Goal: Task Accomplishment & Management: Use online tool/utility

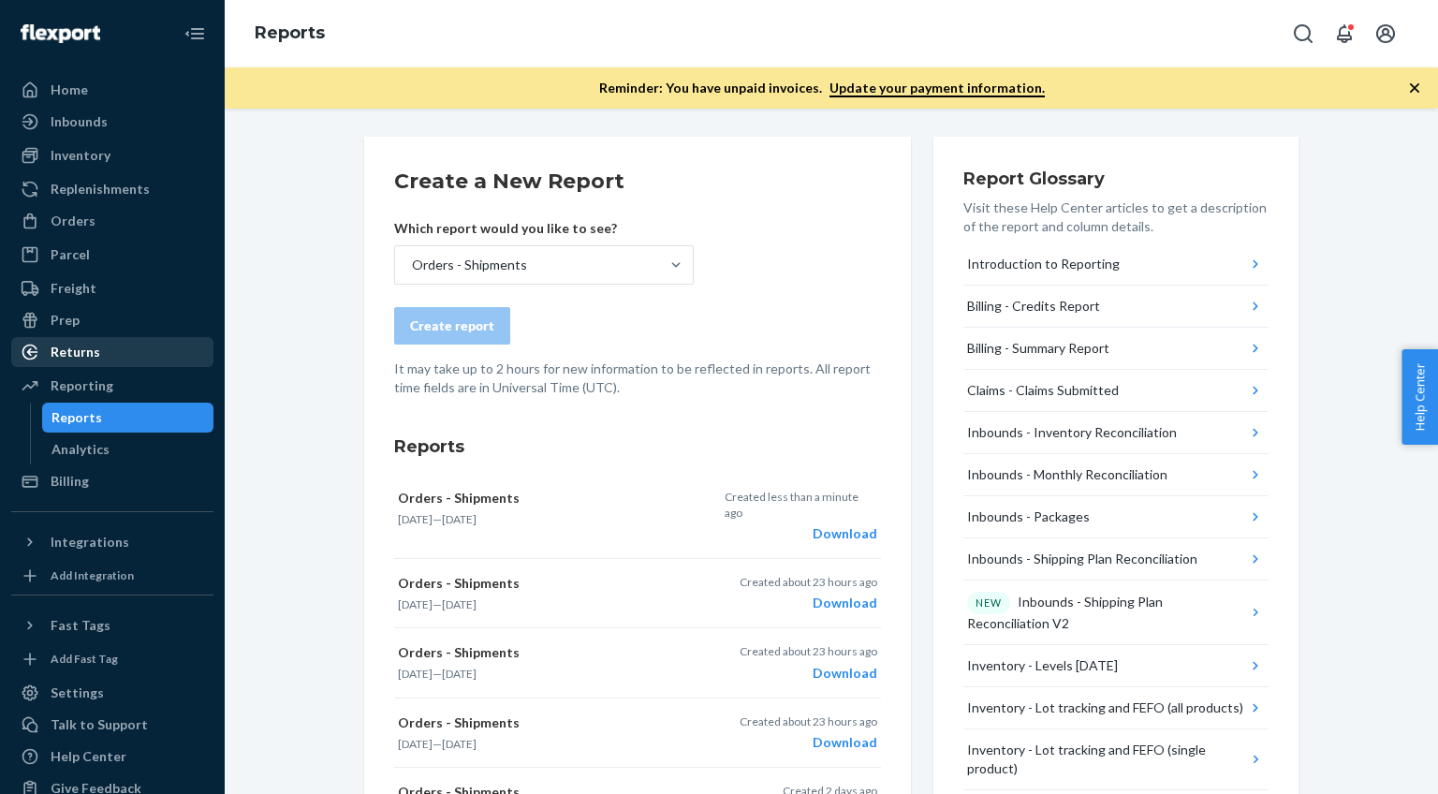
scroll to position [17, 0]
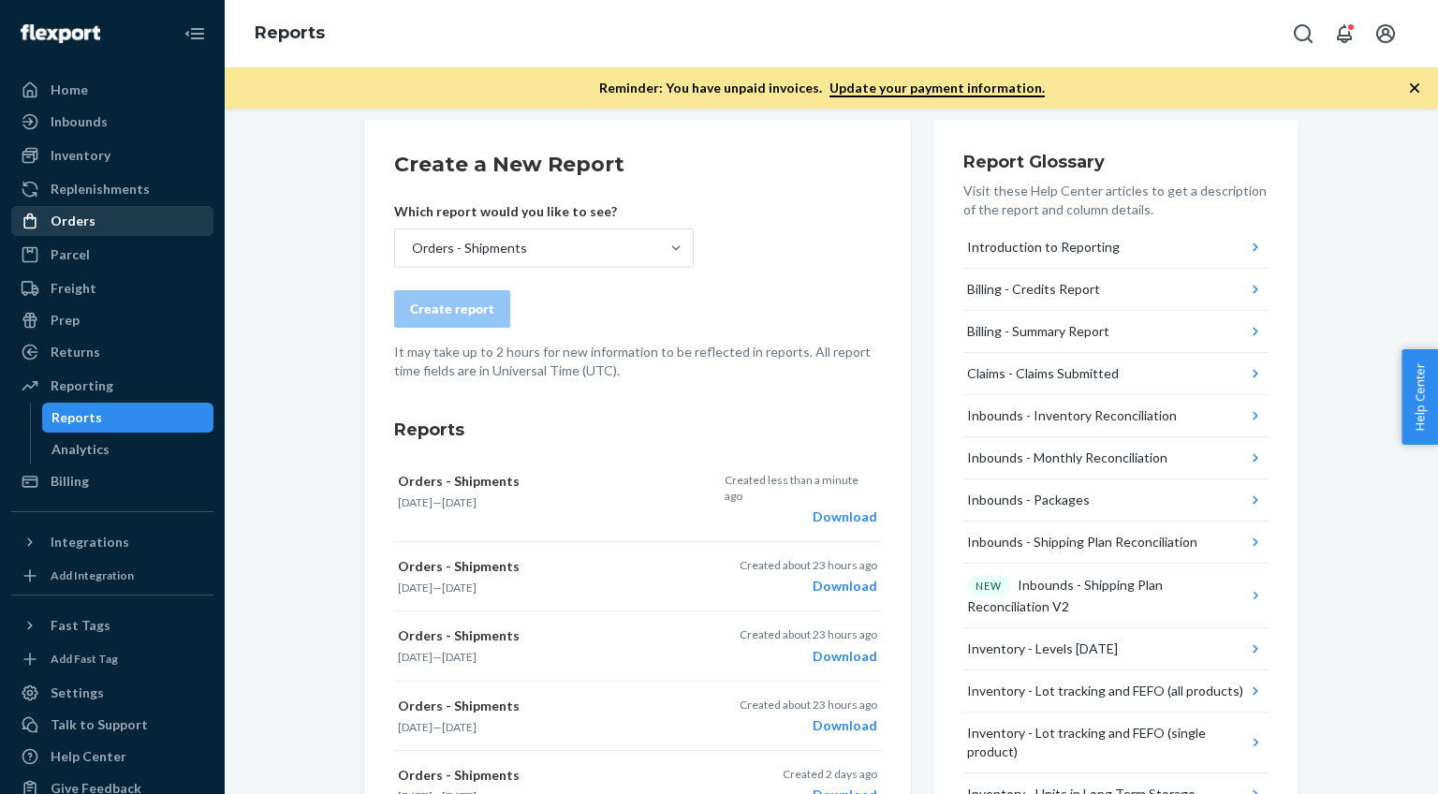
click at [74, 222] on div "Orders" at bounding box center [73, 221] width 45 height 19
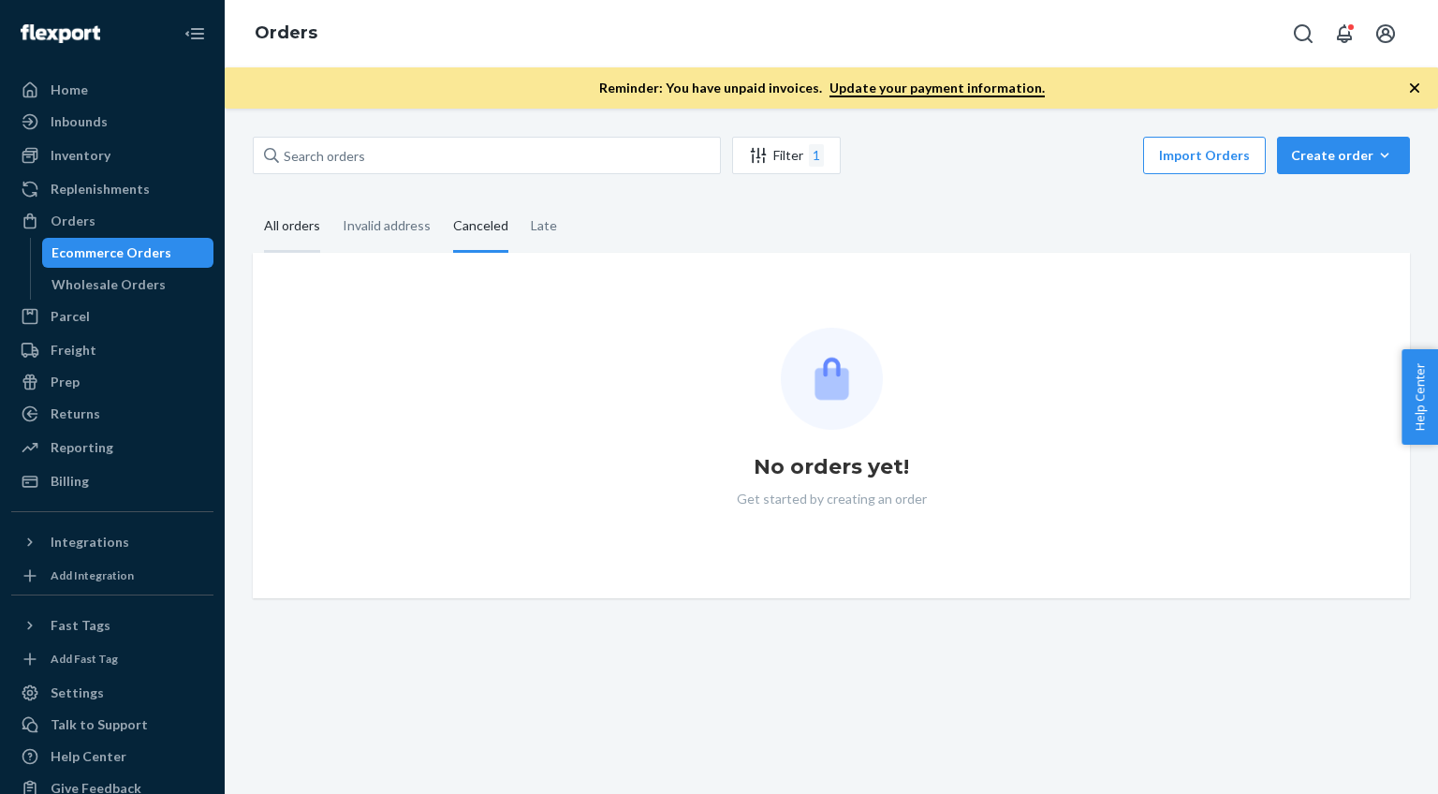
click at [288, 225] on div "All orders" at bounding box center [292, 227] width 56 height 52
click at [253, 201] on input "All orders" at bounding box center [253, 201] width 0 height 0
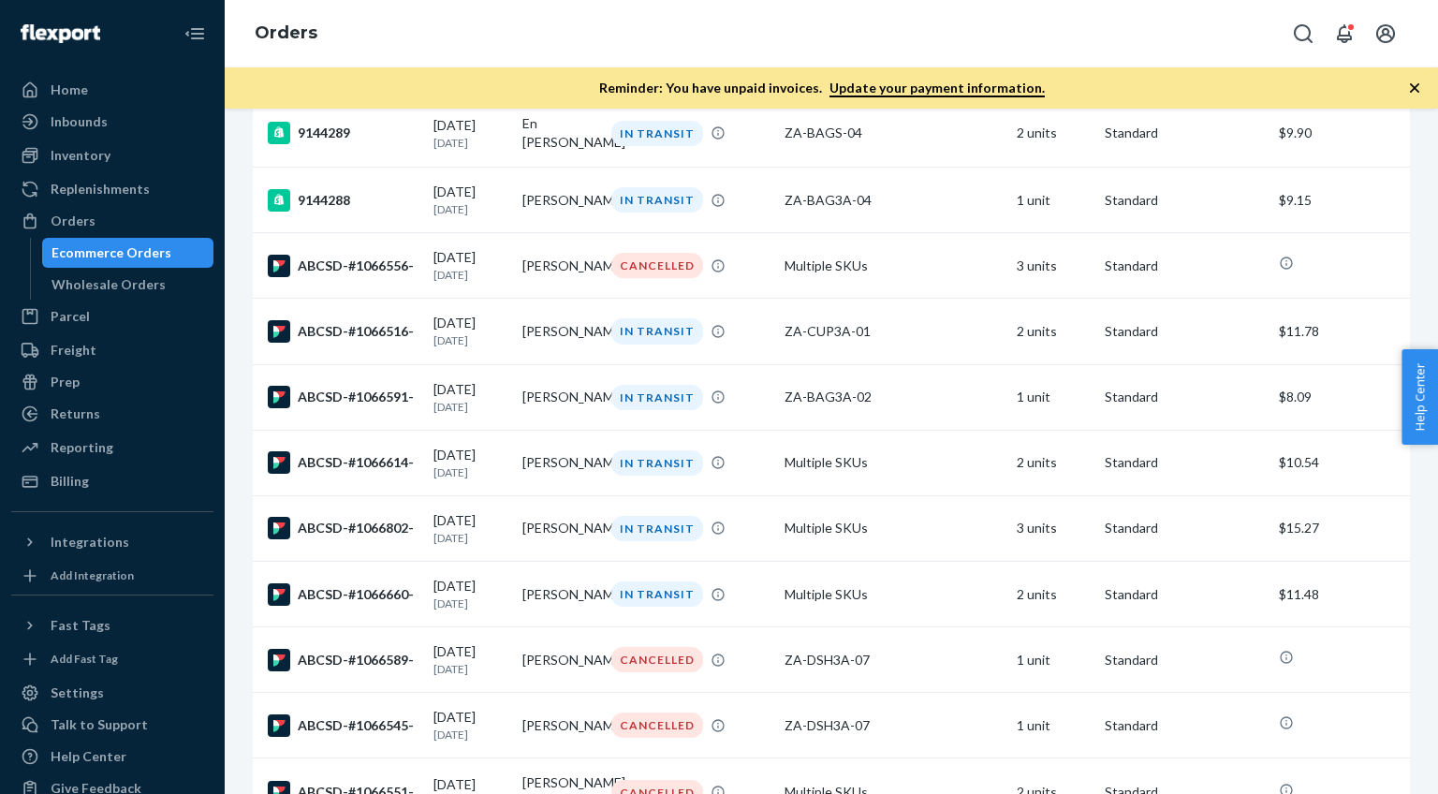
scroll to position [684, 0]
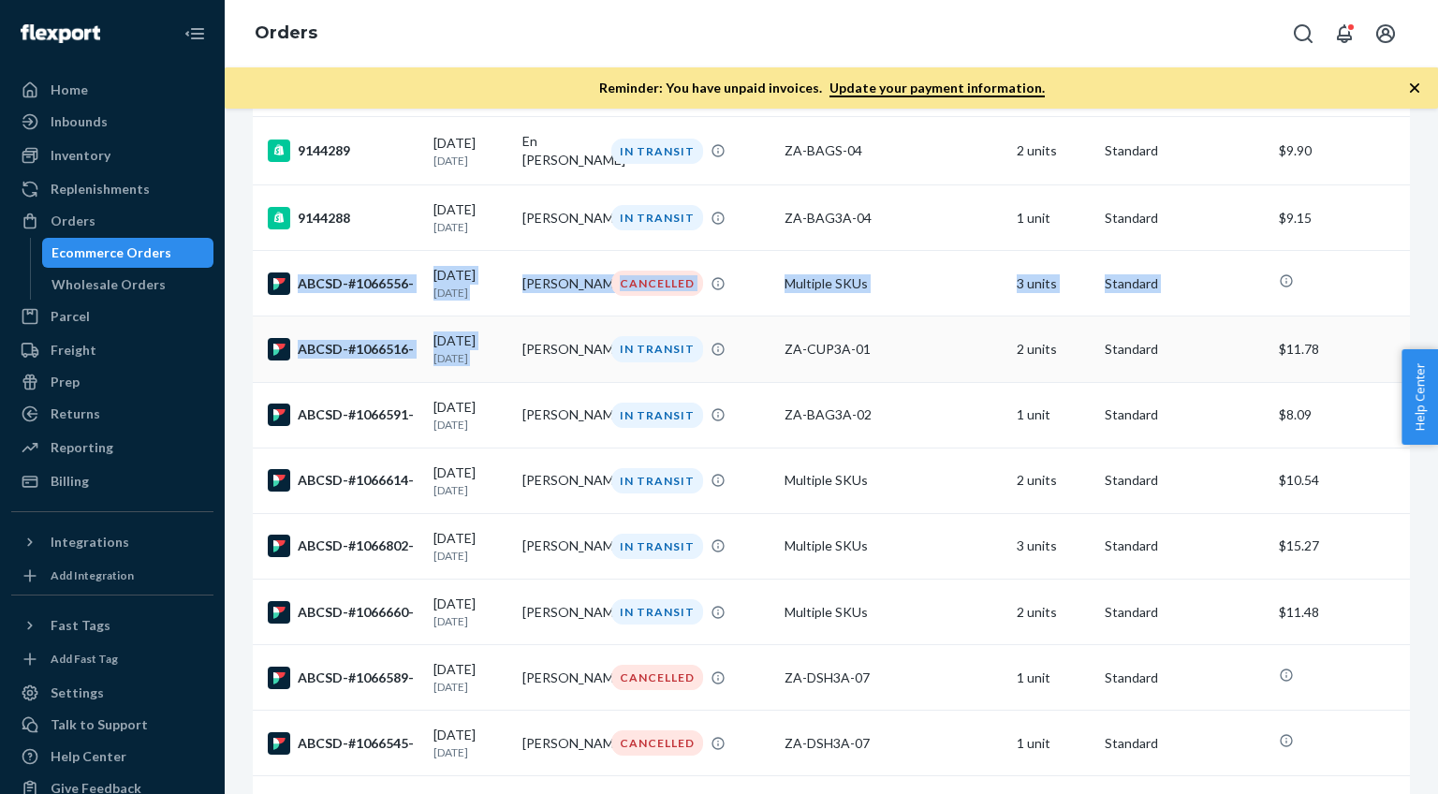
drag, startPoint x: 421, startPoint y: 307, endPoint x: 515, endPoint y: 334, distance: 97.5
click at [406, 80] on div "Reminder: You have unpaid invoices. Update your payment information." at bounding box center [832, 87] width 1214 height 41
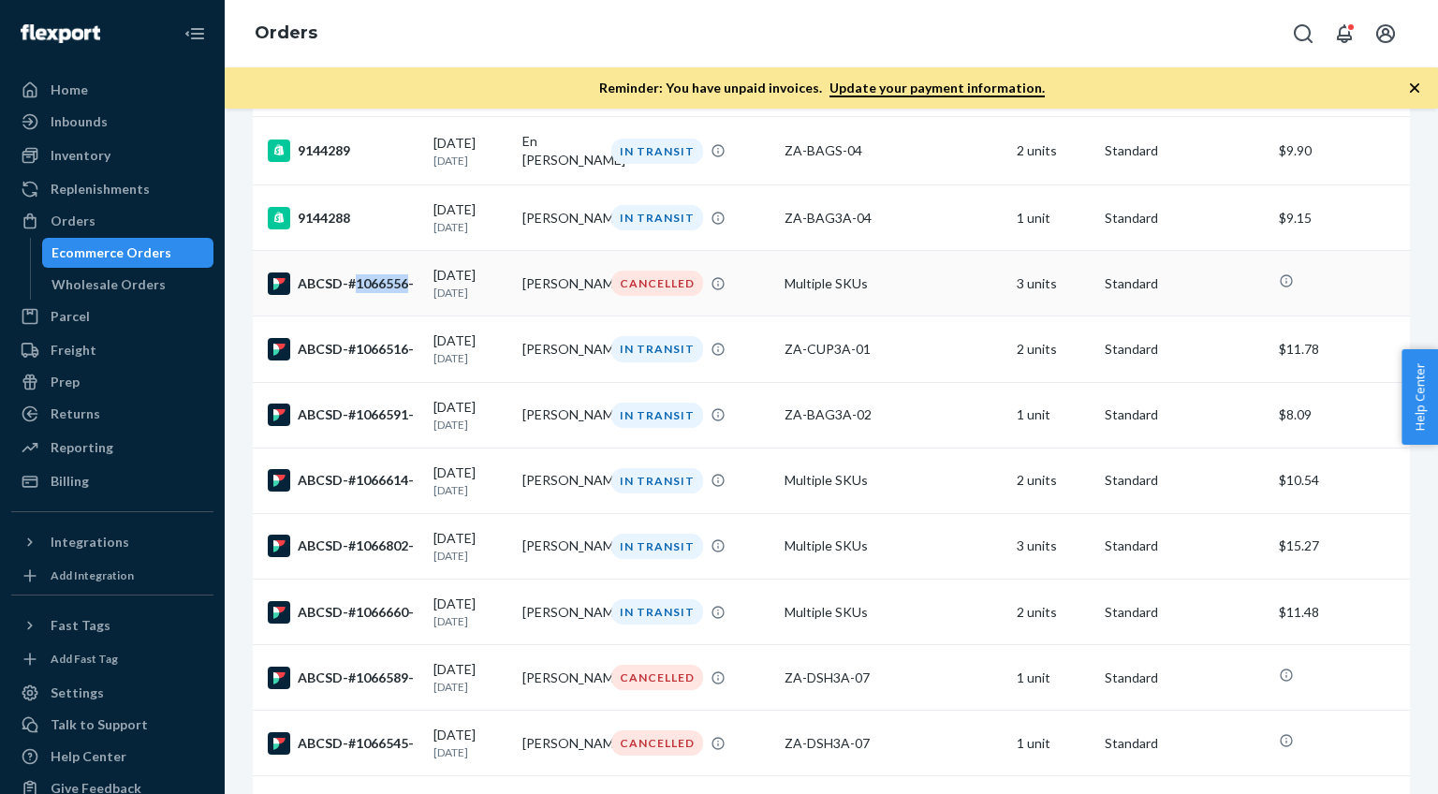
copy div "1066556"
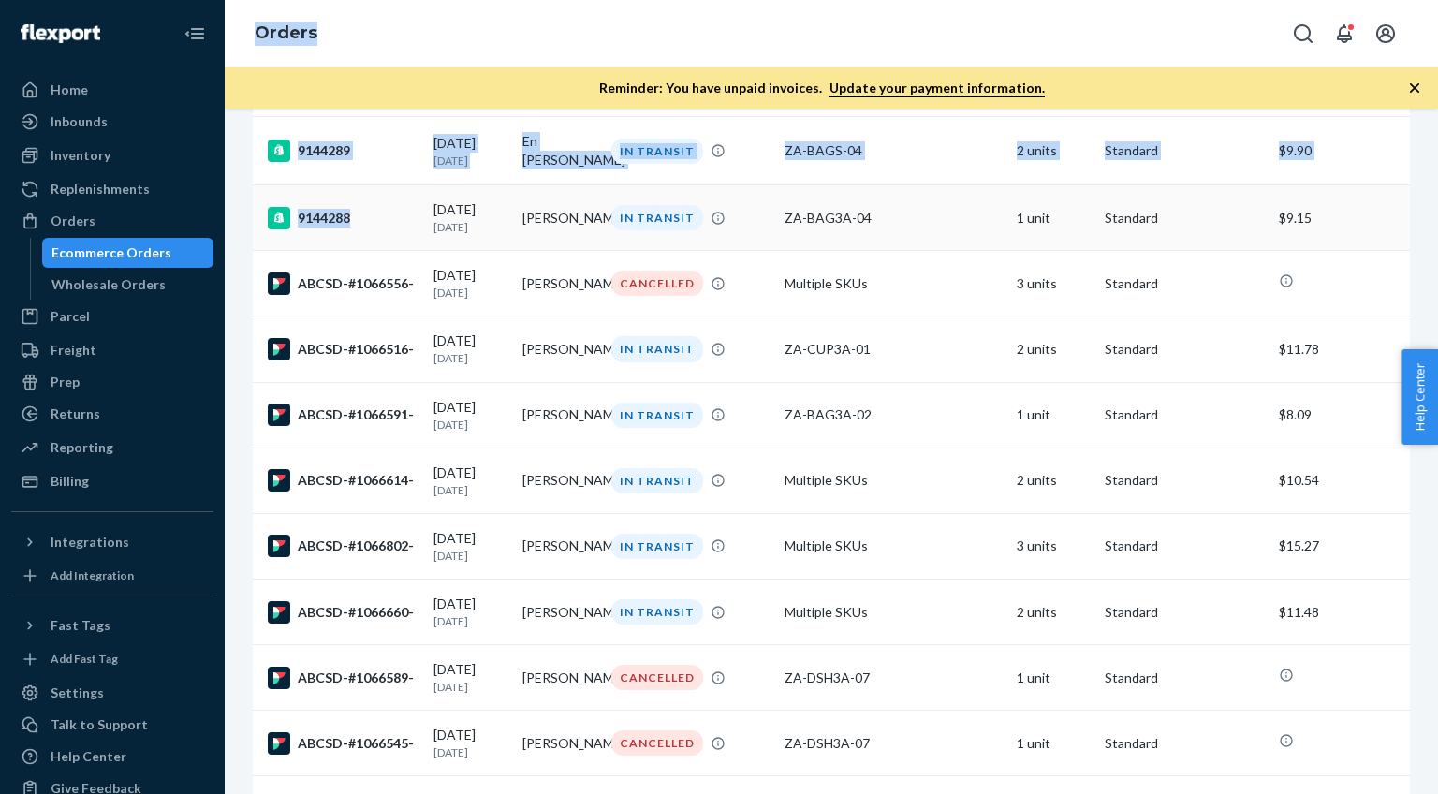
drag, startPoint x: 217, startPoint y: 260, endPoint x: 280, endPoint y: 260, distance: 62.7
click at [280, 260] on div "Home Inbounds Shipping Plans Problems Inventory Products Replenishments Orders …" at bounding box center [719, 397] width 1438 height 794
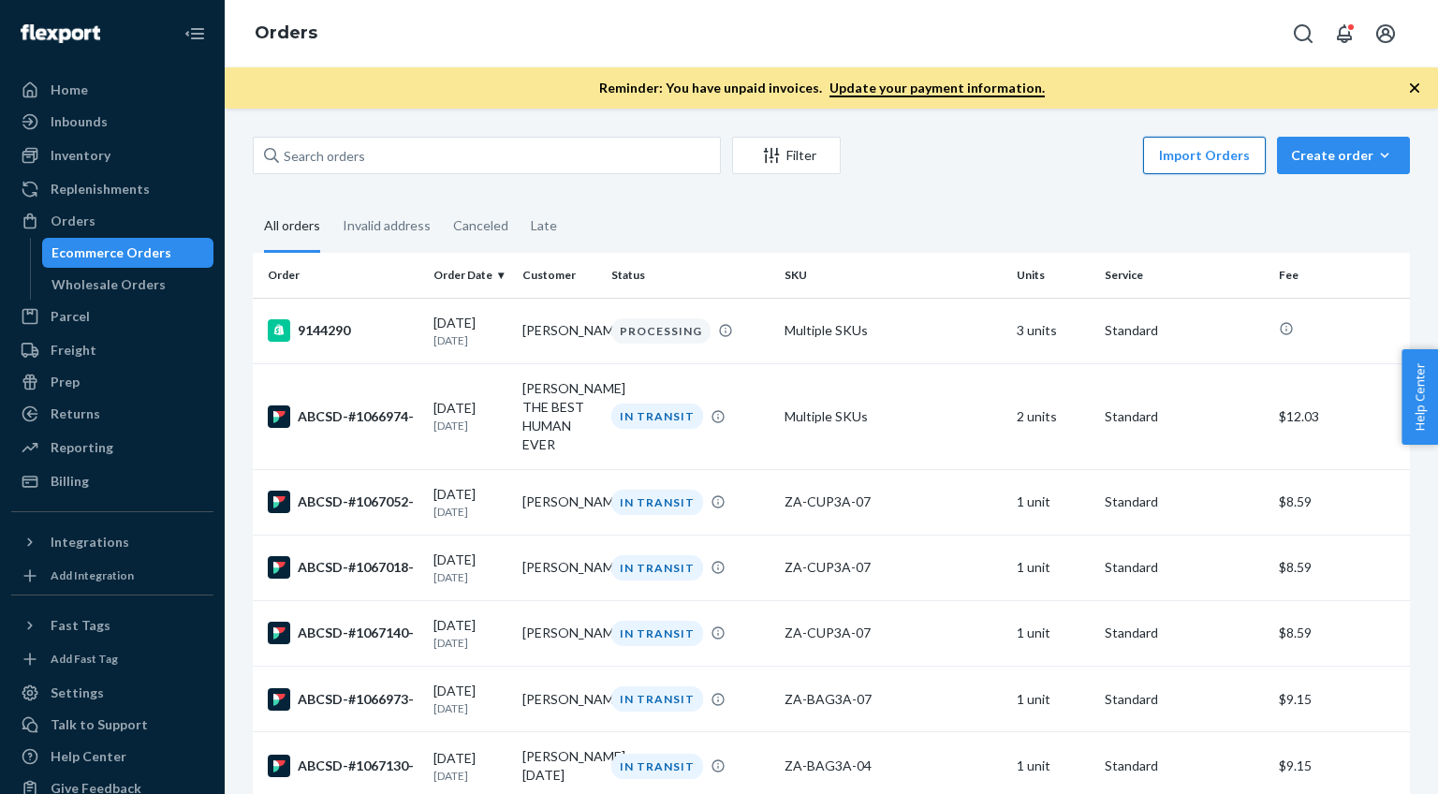
click at [1217, 141] on button "Import Orders" at bounding box center [1204, 155] width 123 height 37
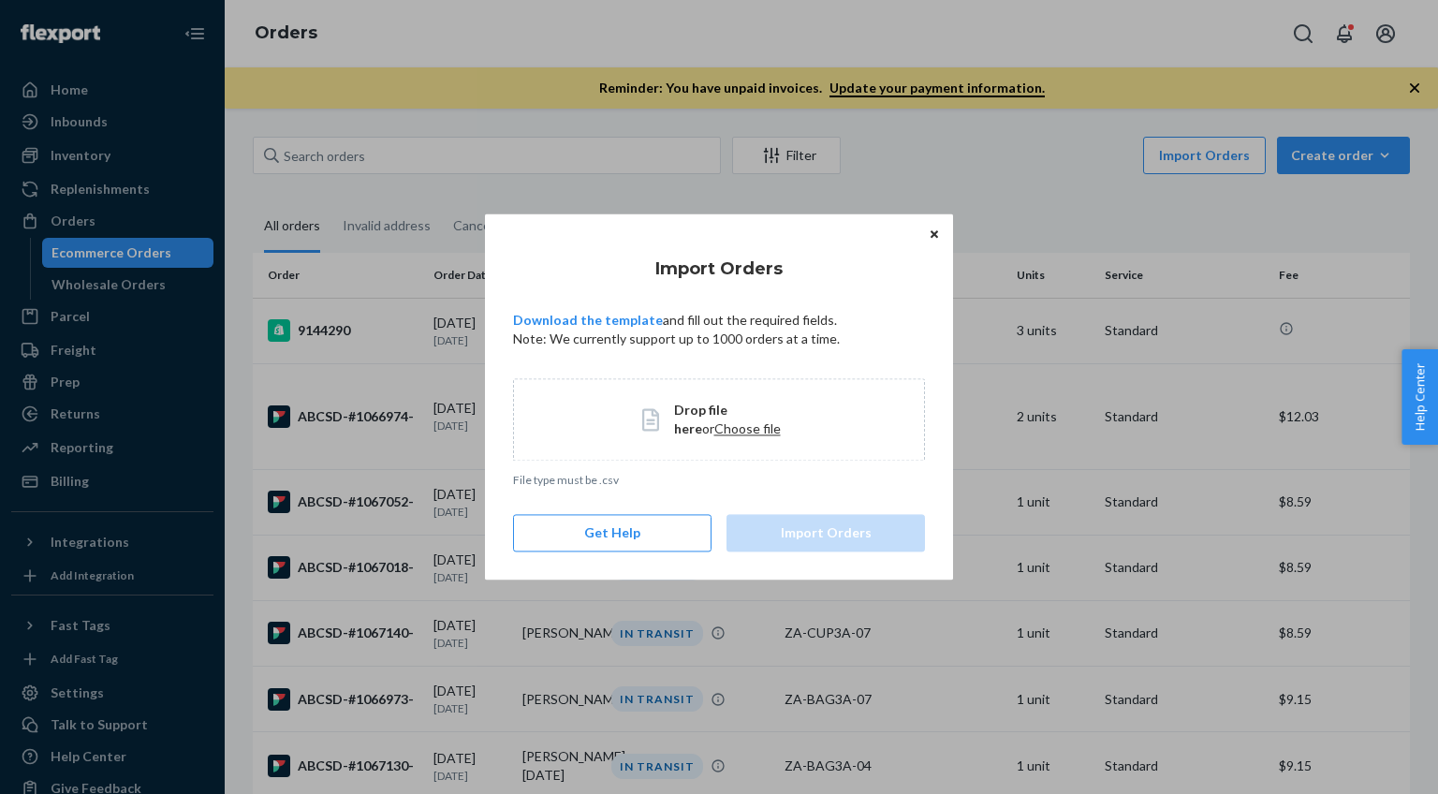
click at [714, 434] on span "Choose file" at bounding box center [747, 428] width 66 height 16
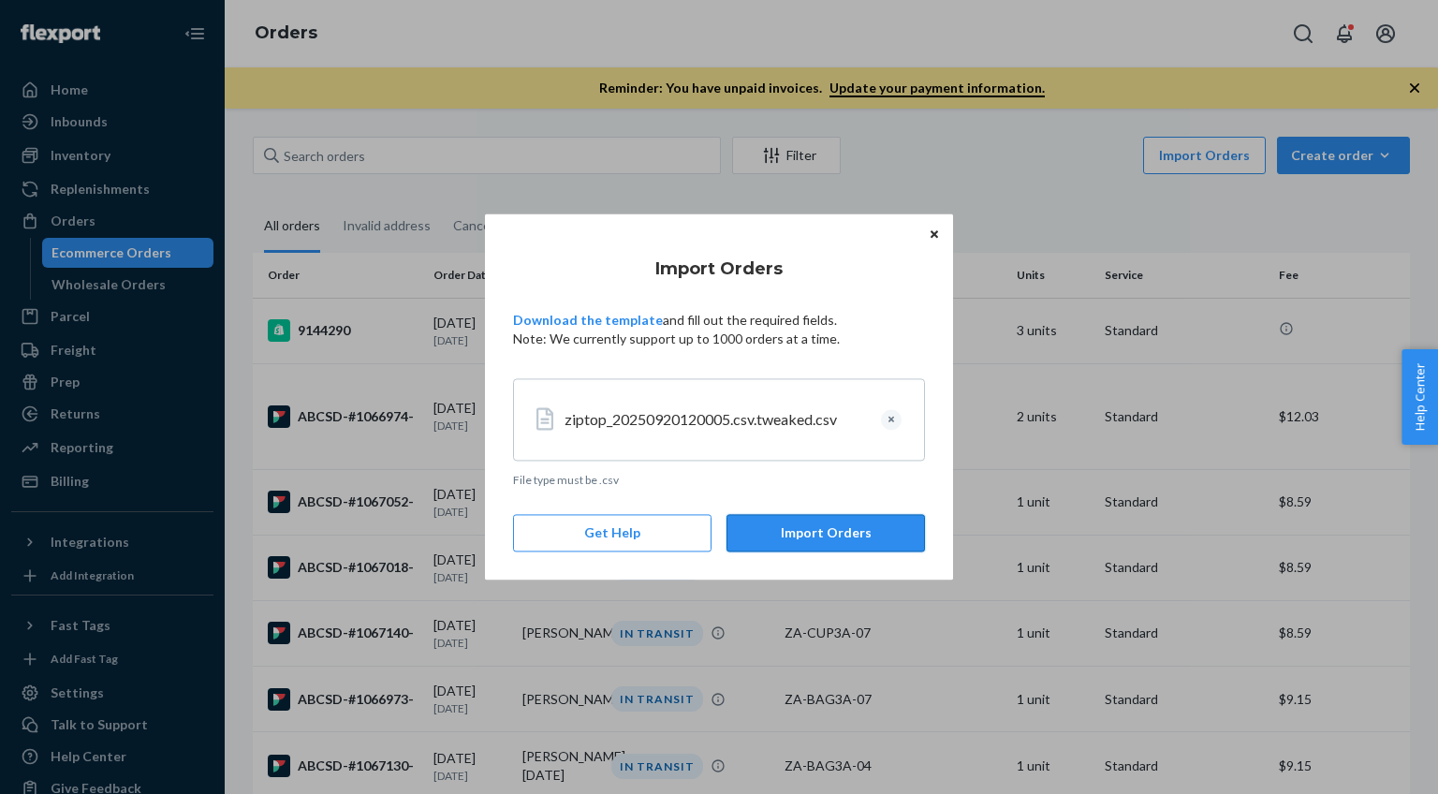
click at [816, 535] on button "Import Orders" at bounding box center [826, 533] width 199 height 37
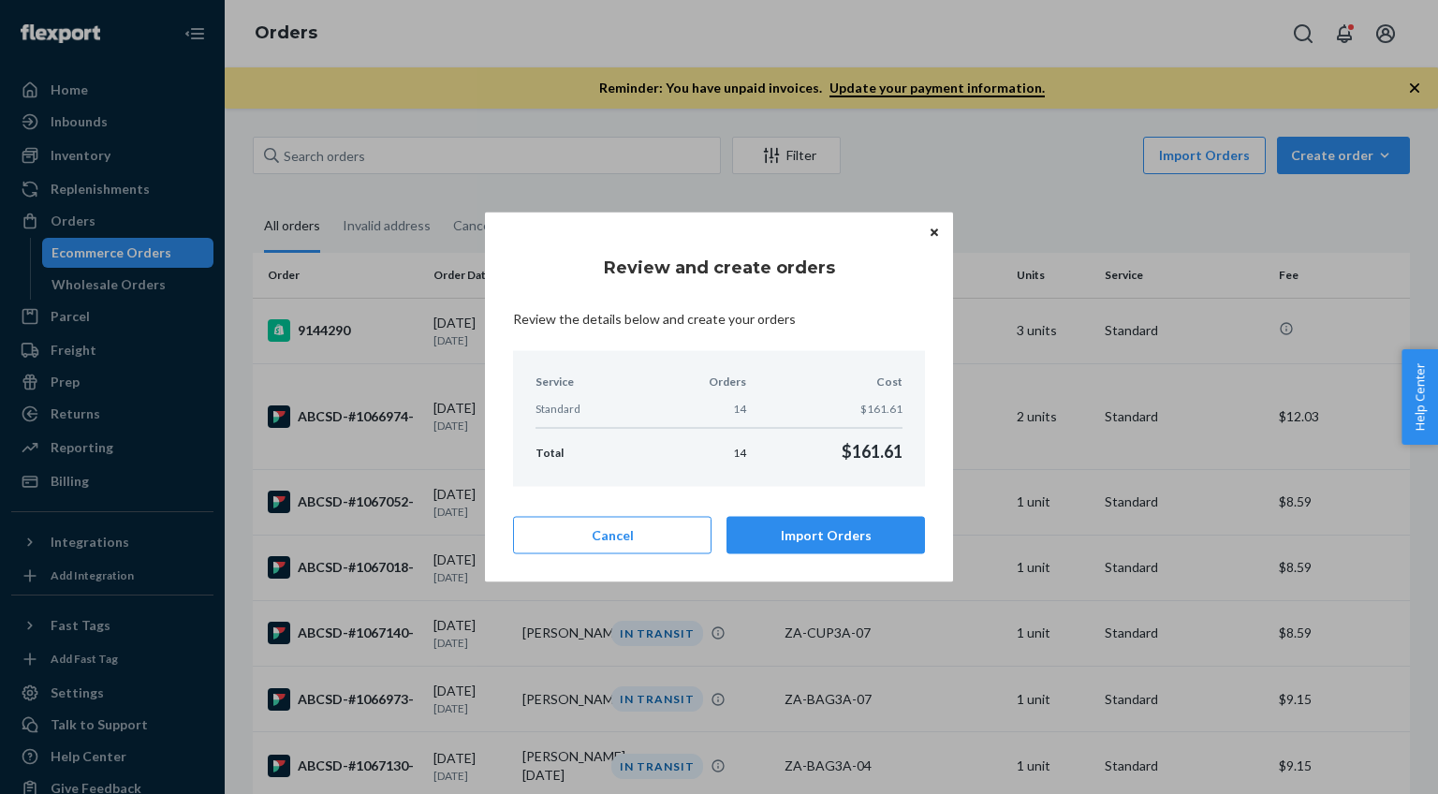
click at [813, 537] on button "Import Orders" at bounding box center [826, 534] width 199 height 37
